Goal: Navigation & Orientation: Go to known website

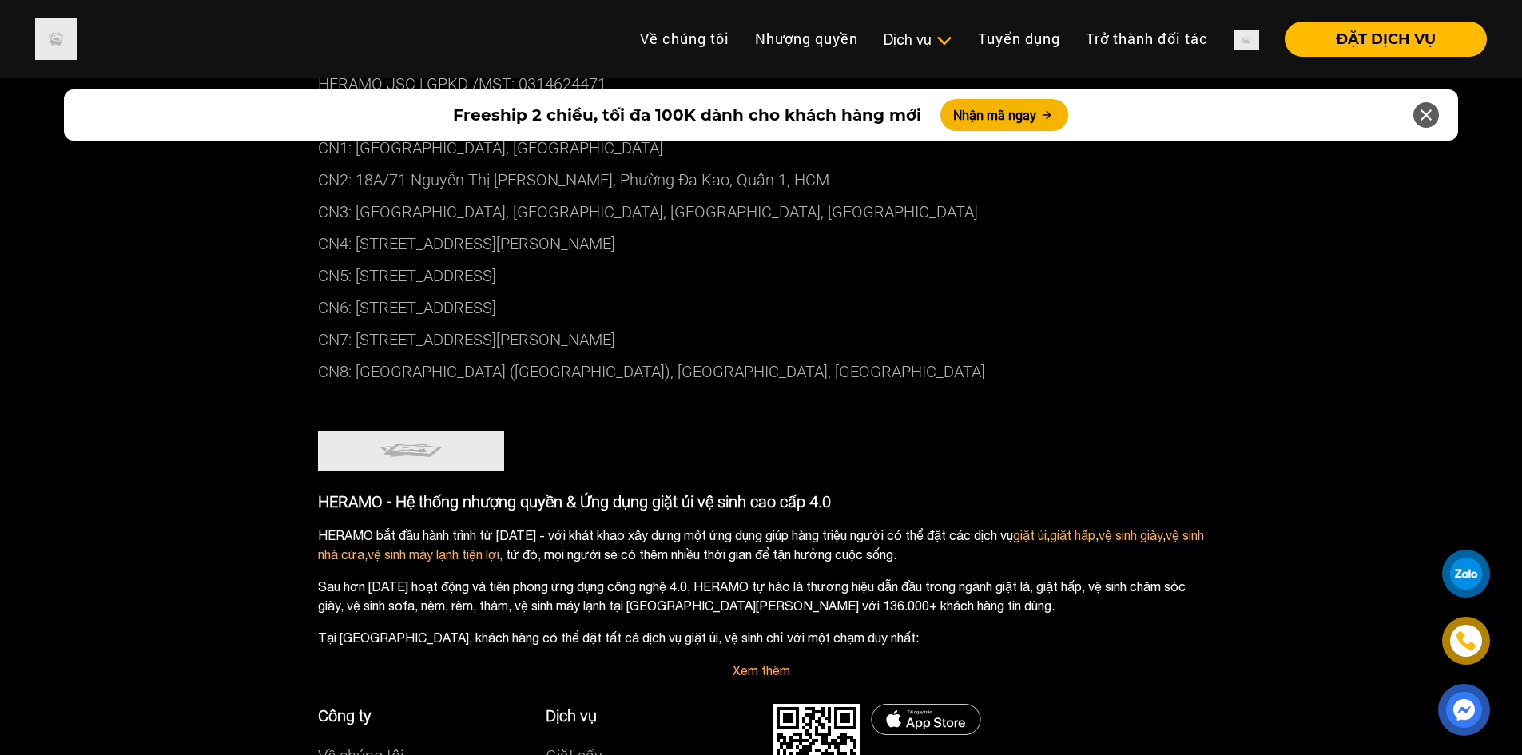
scroll to position [9181, 0]
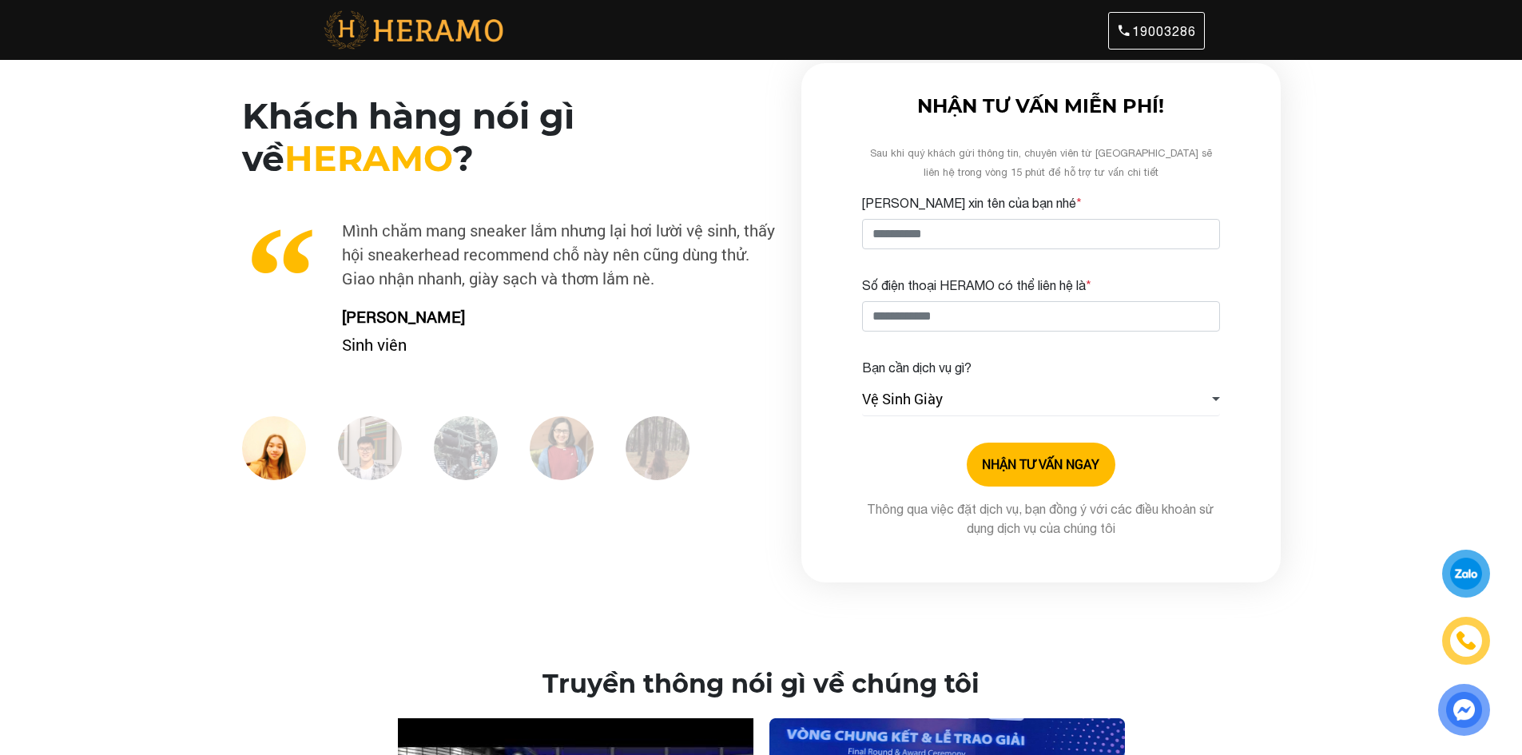
scroll to position [10, 0]
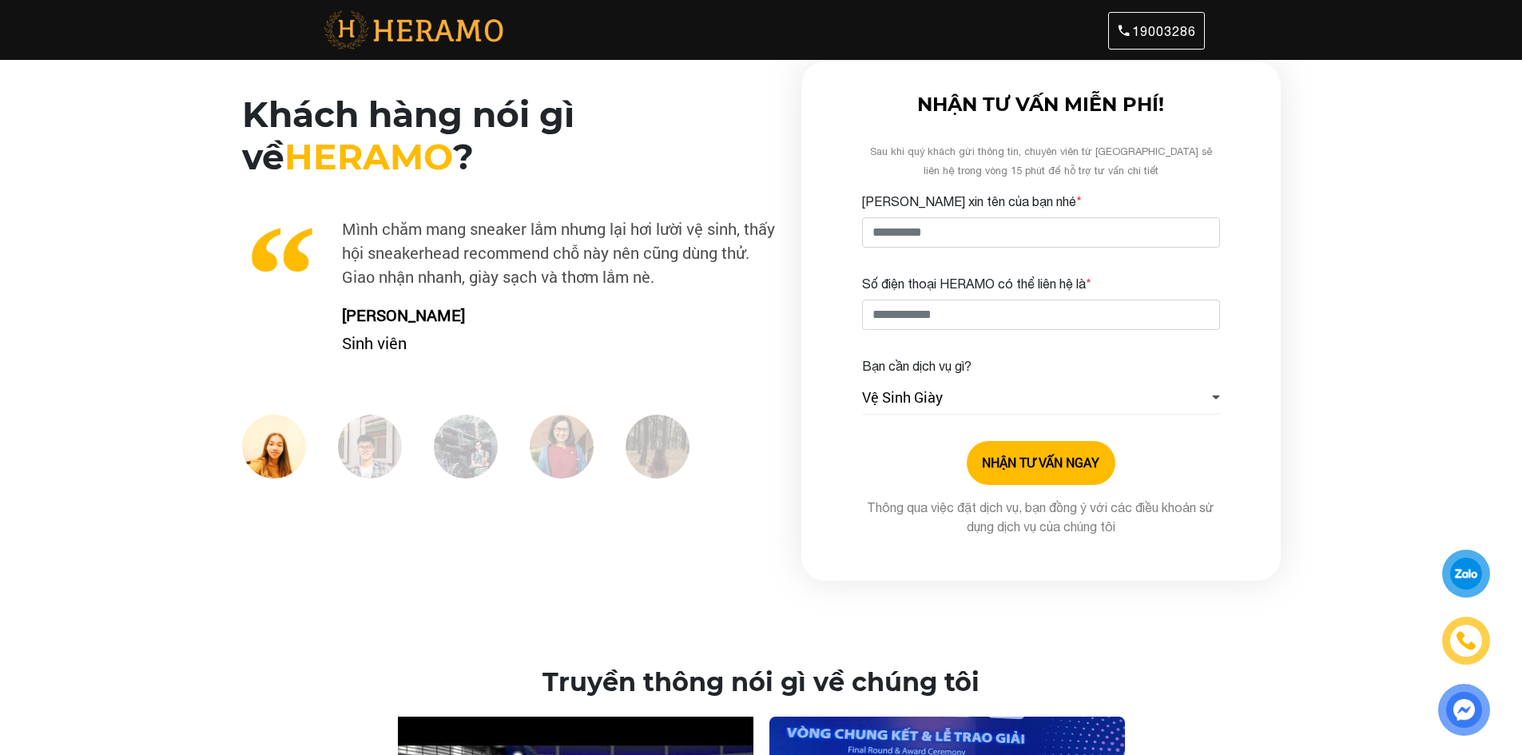
click at [392, 31] on img at bounding box center [413, 31] width 191 height 42
click at [339, 28] on img at bounding box center [413, 31] width 191 height 42
click at [386, 16] on img at bounding box center [413, 31] width 191 height 42
